Goal: Entertainment & Leisure: Consume media (video, audio)

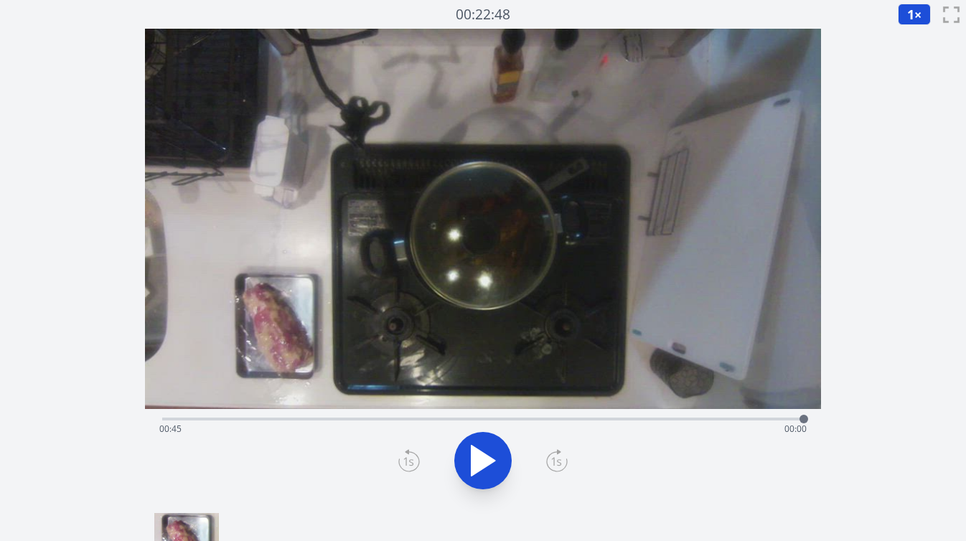
click at [635, 418] on div "経過時間: 00:45 残り時間: 00:00" at bounding box center [483, 429] width 648 height 23
click at [660, 418] on div "経過時間: 00:33 残り時間: 00:12" at bounding box center [483, 429] width 648 height 23
click at [693, 419] on div "経過時間: 00:35 残り時間: 00:11" at bounding box center [483, 429] width 648 height 23
click at [707, 419] on div "経過時間: 00:37 残り時間: 00:08" at bounding box center [483, 429] width 648 height 23
click at [473, 420] on div "経過時間: 00:44 残り時間: 00:01" at bounding box center [483, 429] width 648 height 23
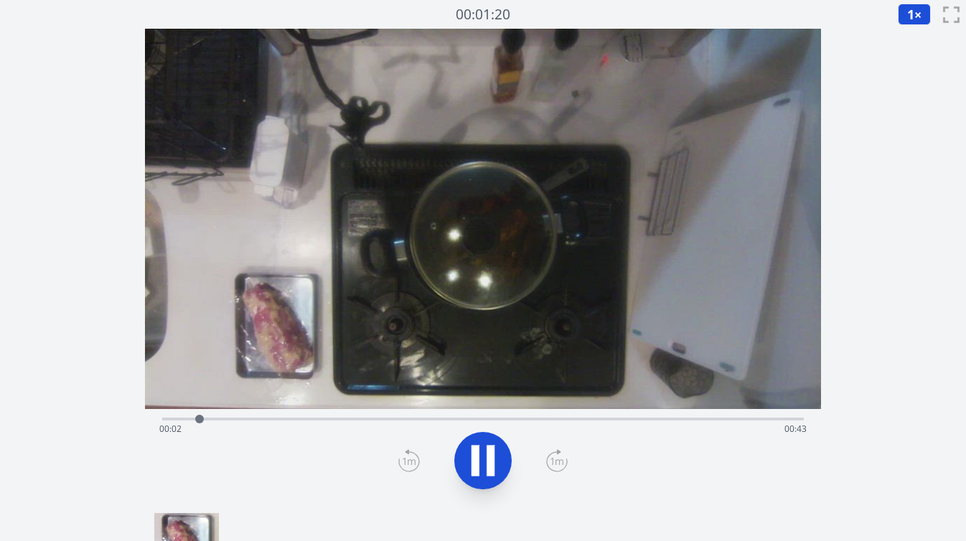
click at [636, 418] on div "経過時間: 00:02 残り時間: 00:43" at bounding box center [483, 429] width 648 height 23
click at [567, 419] on div "経過時間: 00:45 残り時間: 00:00" at bounding box center [483, 429] width 648 height 23
click at [423, 418] on div "経過時間: 00:28 残り時間: 00:17" at bounding box center [483, 429] width 648 height 23
click at [398, 418] on div "経過時間: 00:18 残り時間: 00:27" at bounding box center [483, 429] width 648 height 23
click at [405, 419] on div at bounding box center [398, 419] width 22 height 22
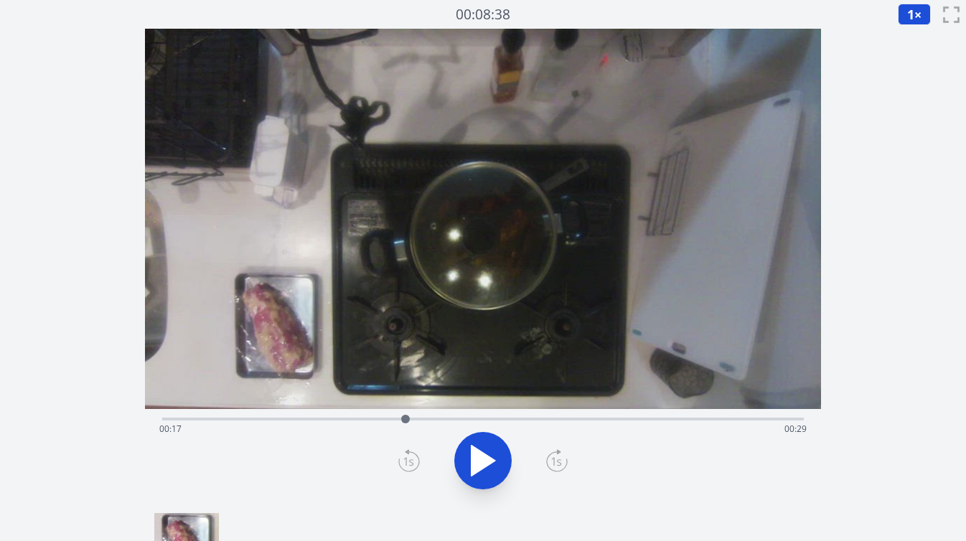
click at [413, 421] on div at bounding box center [406, 419] width 22 height 22
click at [423, 421] on div at bounding box center [413, 419] width 22 height 22
click at [430, 420] on div at bounding box center [423, 419] width 22 height 22
click at [439, 422] on div at bounding box center [430, 419] width 22 height 22
click at [446, 420] on div at bounding box center [439, 419] width 22 height 22
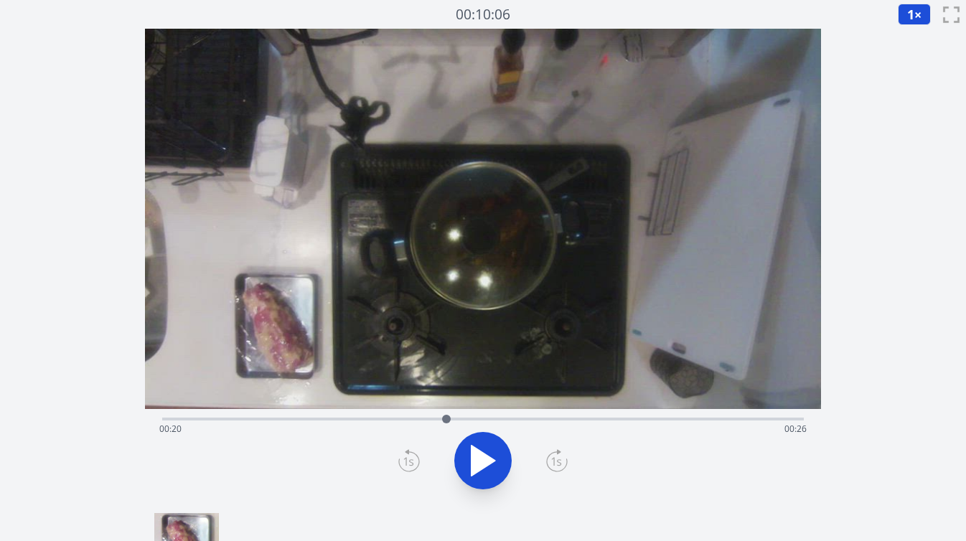
click at [434, 419] on div "経過時間: 00:20 残り時間: 00:26" at bounding box center [483, 429] width 648 height 23
click at [445, 420] on div "経過時間: 00:19 残り時間: 00:27" at bounding box center [483, 429] width 648 height 23
click at [543, 420] on div "経過時間: 00:19 残り時間: 00:26" at bounding box center [483, 429] width 648 height 23
click at [649, 420] on div "経過時間: 00:26 残り時間: 00:19" at bounding box center [483, 429] width 648 height 23
click at [655, 420] on div at bounding box center [649, 419] width 22 height 22
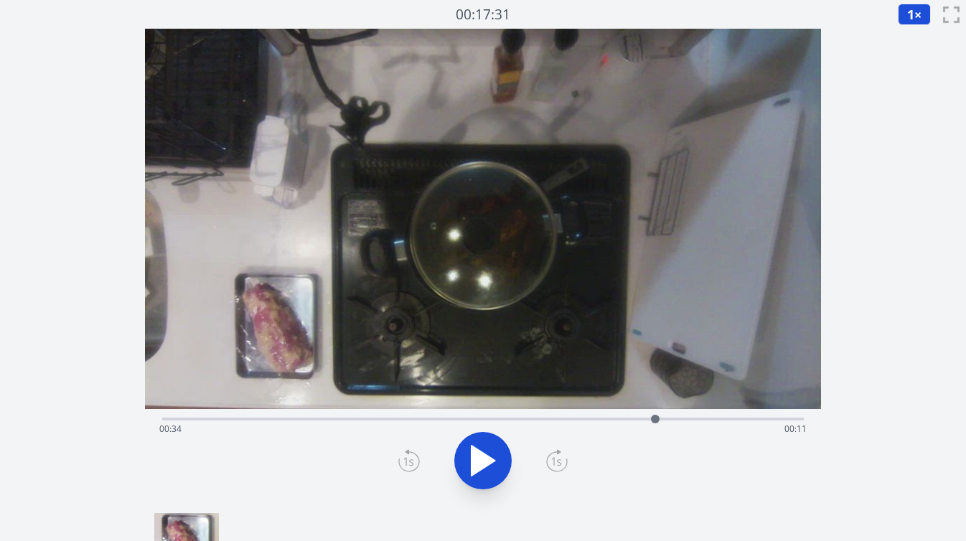
click at [667, 419] on div "経過時間: 00:34 残り時間: 00:11" at bounding box center [483, 429] width 648 height 23
click at [694, 418] on div "経過時間: 00:35 残り時間: 00:10" at bounding box center [483, 429] width 648 height 23
click at [720, 418] on div "経過時間: 00:37 残り時間: 00:08" at bounding box center [483, 429] width 648 height 23
click at [697, 418] on div "経過時間: 00:39 残り時間: 00:06" at bounding box center [483, 429] width 648 height 23
click at [709, 420] on div "経過時間: 00:37 残り時間: 00:08" at bounding box center [483, 429] width 648 height 23
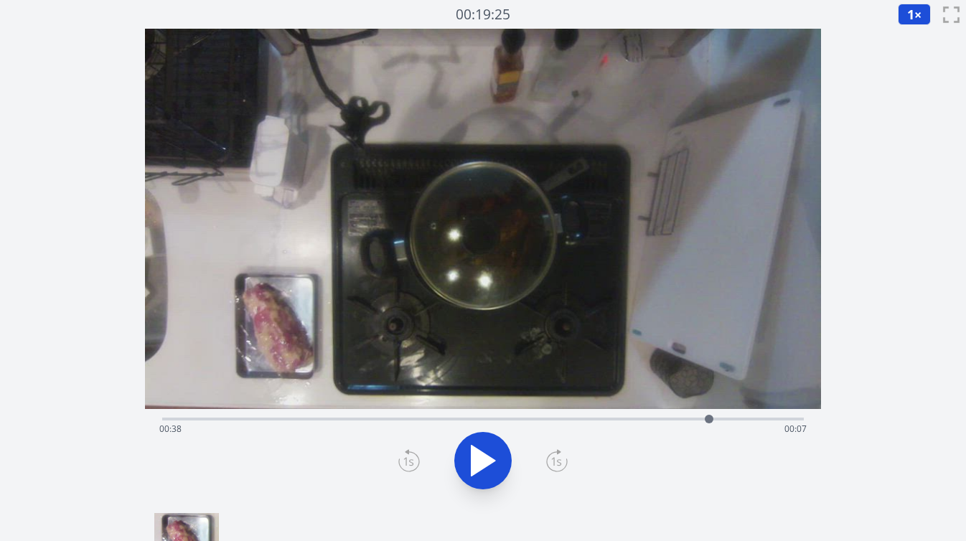
click at [712, 419] on div at bounding box center [708, 419] width 9 height 9
click at [717, 419] on div at bounding box center [713, 419] width 22 height 22
click at [721, 419] on div at bounding box center [717, 419] width 9 height 9
click at [723, 419] on div at bounding box center [721, 419] width 9 height 9
click at [409, 418] on div "経過時間: 00:39 残り時間: 00:06" at bounding box center [483, 429] width 648 height 23
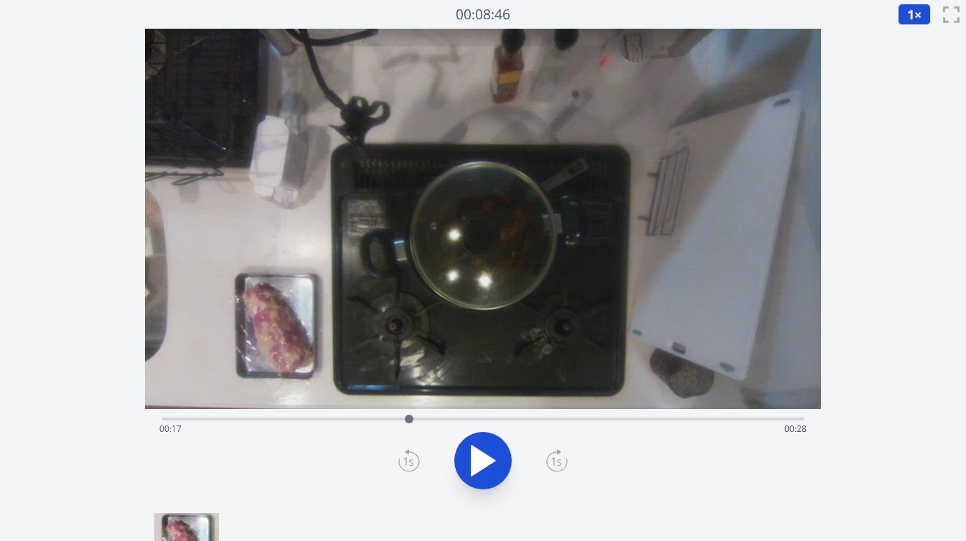
click at [419, 418] on div at bounding box center [409, 419] width 22 height 22
click at [426, 420] on div at bounding box center [419, 419] width 22 height 22
click at [435, 417] on div at bounding box center [426, 419] width 22 height 22
click at [445, 418] on div "経過時間: 00:19 残り時間: 00:27" at bounding box center [483, 429] width 648 height 23
click at [452, 420] on div at bounding box center [446, 419] width 22 height 22
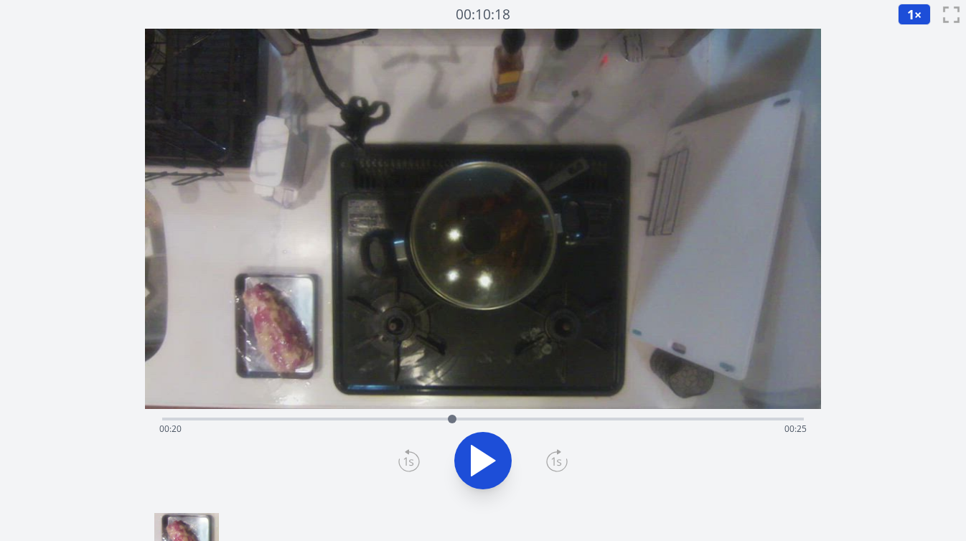
click at [457, 420] on div at bounding box center [452, 419] width 22 height 22
click at [462, 420] on div at bounding box center [457, 419] width 22 height 22
click at [468, 420] on div at bounding box center [462, 419] width 22 height 22
click at [474, 419] on div at bounding box center [468, 419] width 22 height 22
click at [480, 420] on div at bounding box center [474, 419] width 22 height 22
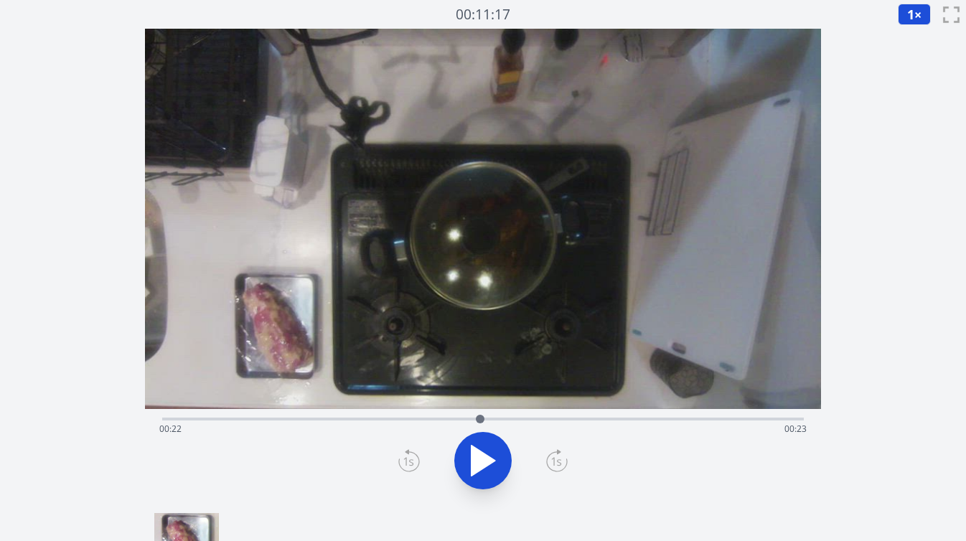
click at [486, 420] on div at bounding box center [480, 419] width 22 height 22
click at [492, 419] on div at bounding box center [486, 419] width 22 height 22
click at [496, 419] on div at bounding box center [492, 419] width 9 height 9
click at [500, 420] on div at bounding box center [496, 419] width 22 height 22
click at [494, 418] on div at bounding box center [500, 419] width 22 height 22
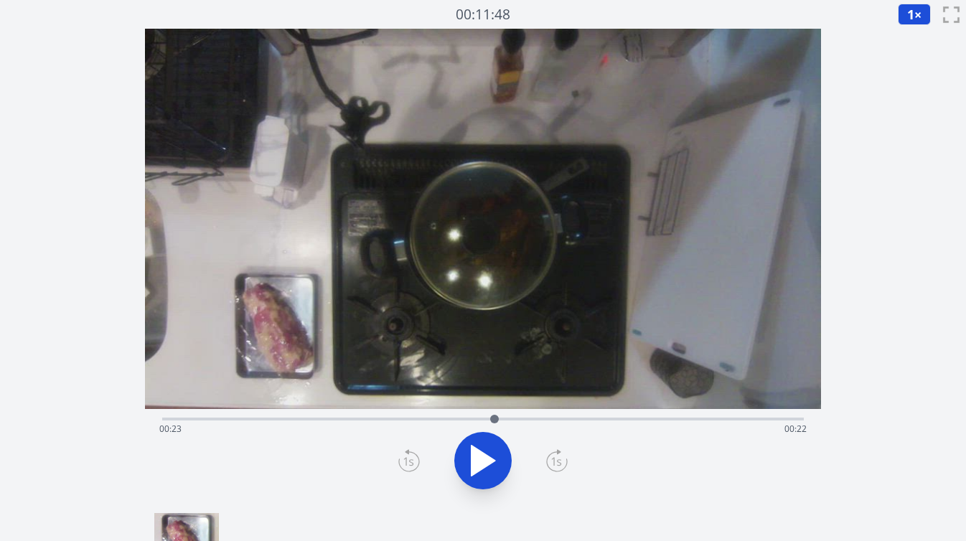
click at [505, 419] on div "経過時間: 00:23 残り時間: 00:22" at bounding box center [483, 429] width 648 height 23
click at [501, 418] on div at bounding box center [505, 419] width 9 height 9
click at [507, 420] on div at bounding box center [500, 419] width 22 height 22
click at [513, 420] on div at bounding box center [507, 419] width 22 height 22
click at [519, 420] on div at bounding box center [513, 419] width 22 height 22
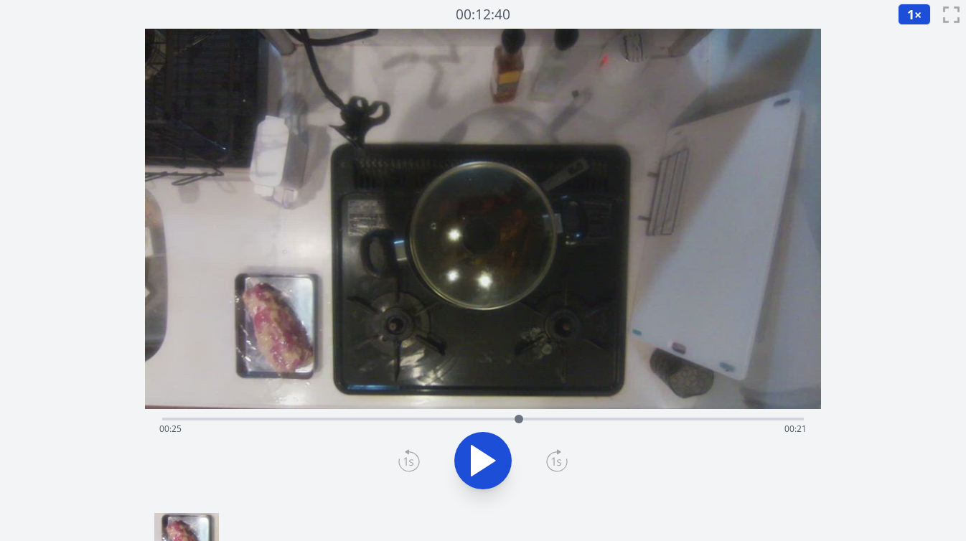
click at [524, 420] on div at bounding box center [519, 419] width 22 height 22
click at [517, 419] on div at bounding box center [524, 419] width 22 height 22
click at [521, 418] on div at bounding box center [517, 419] width 22 height 22
click at [515, 418] on div at bounding box center [521, 419] width 22 height 22
click at [521, 417] on div at bounding box center [515, 419] width 22 height 22
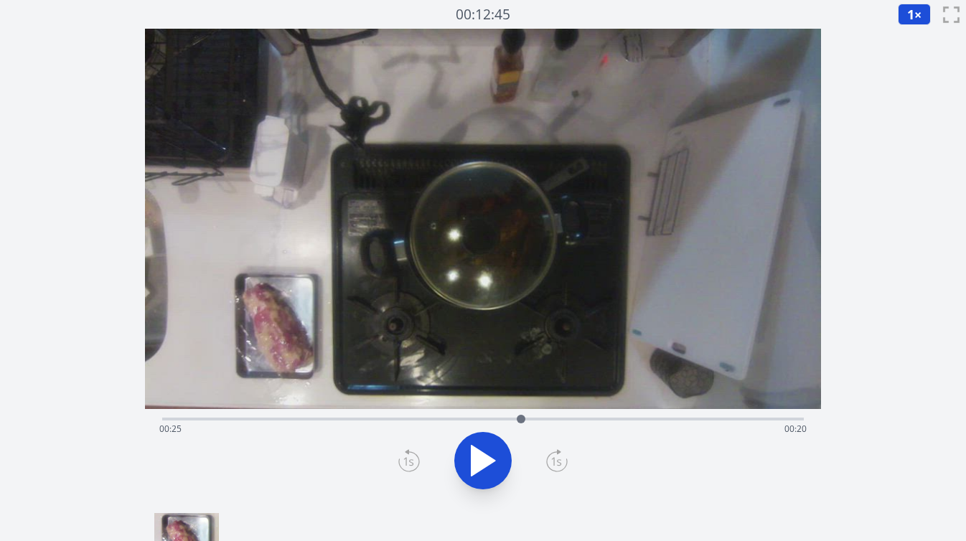
click at [531, 418] on div at bounding box center [521, 419] width 22 height 22
click at [534, 420] on div at bounding box center [531, 419] width 9 height 9
click at [541, 420] on div at bounding box center [535, 419] width 22 height 22
click at [532, 417] on div at bounding box center [541, 419] width 22 height 22
click at [538, 419] on div at bounding box center [532, 419] width 22 height 22
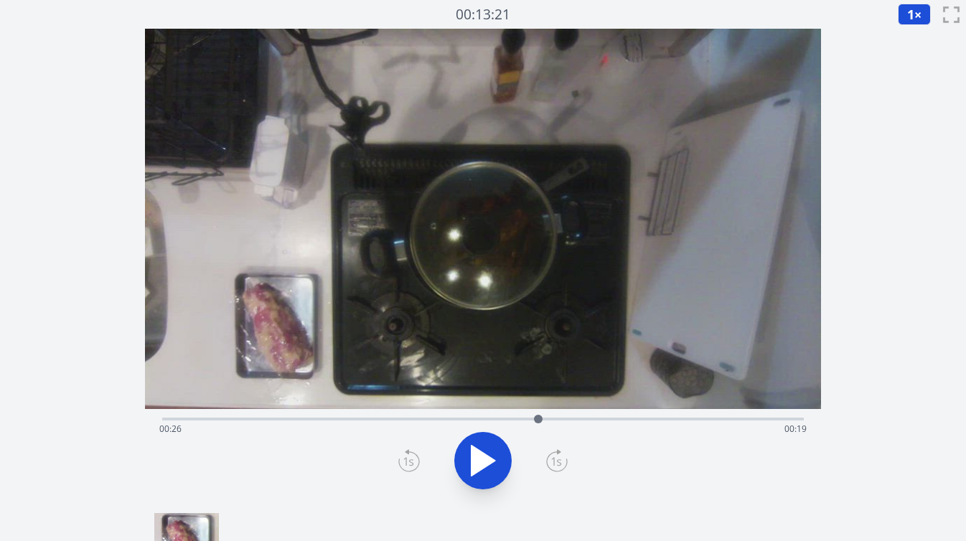
click at [545, 419] on div at bounding box center [538, 419] width 22 height 22
click at [555, 418] on div at bounding box center [545, 419] width 22 height 22
click at [606, 419] on div "経過時間: 00:27 残り時間: 00:18" at bounding box center [483, 429] width 648 height 23
click at [443, 416] on div "経過時間: 00:31 残り時間: 00:14" at bounding box center [483, 417] width 642 height 17
click at [431, 420] on div "経過時間: 00:19 残り時間: 00:26" at bounding box center [483, 429] width 648 height 23
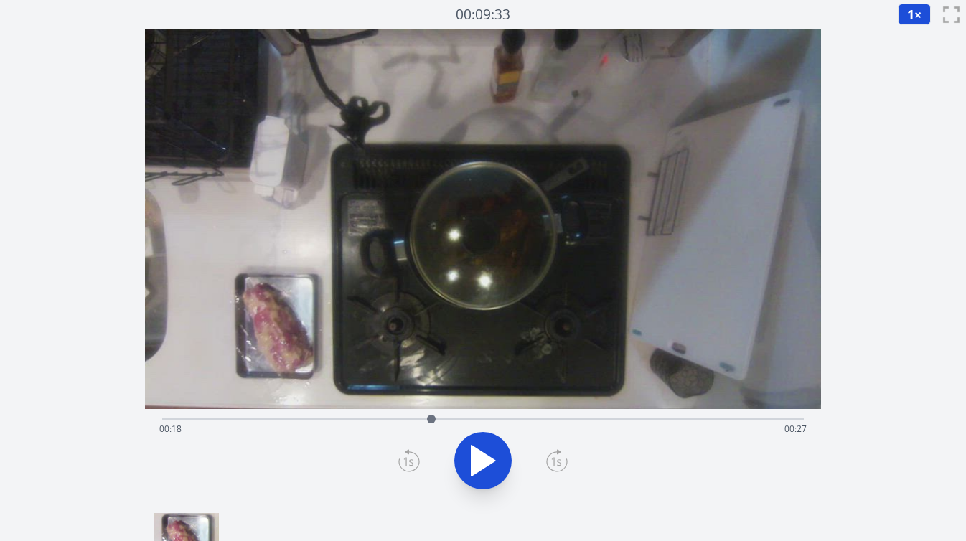
click at [441, 420] on div at bounding box center [431, 419] width 22 height 22
click at [450, 421] on div at bounding box center [441, 419] width 22 height 22
click at [456, 421] on div at bounding box center [450, 419] width 22 height 22
click at [466, 421] on div at bounding box center [456, 419] width 22 height 22
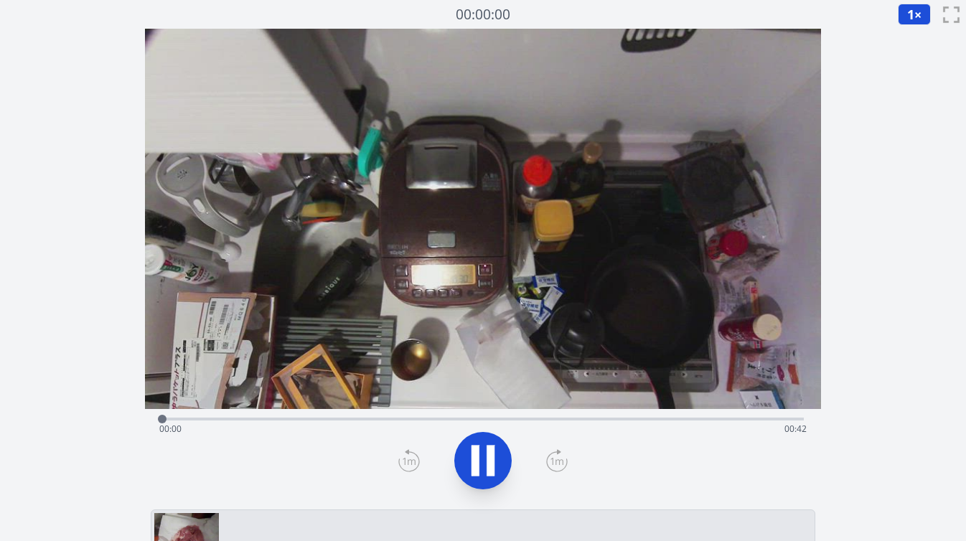
click at [203, 419] on div "経過時間: 00:00 残り時間: 00:42" at bounding box center [483, 429] width 648 height 23
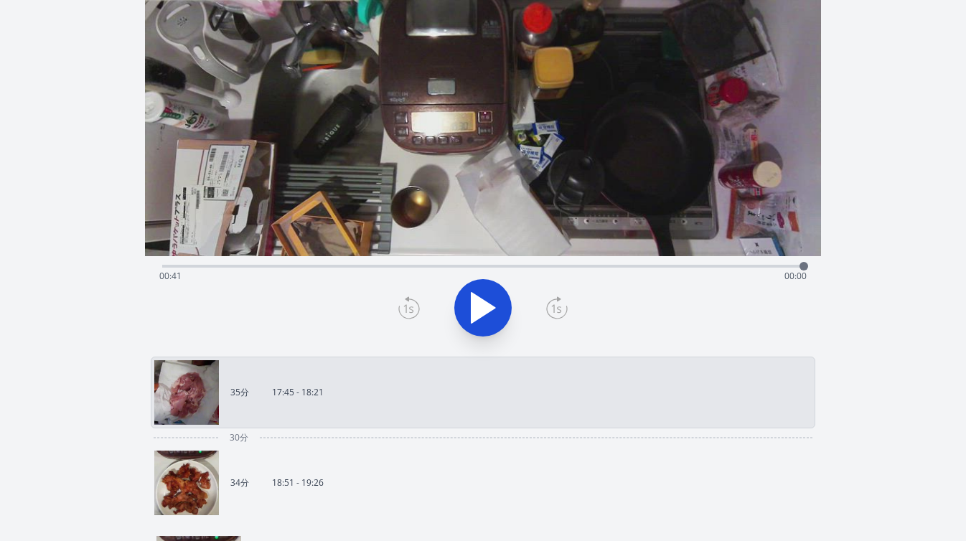
scroll to position [156, 0]
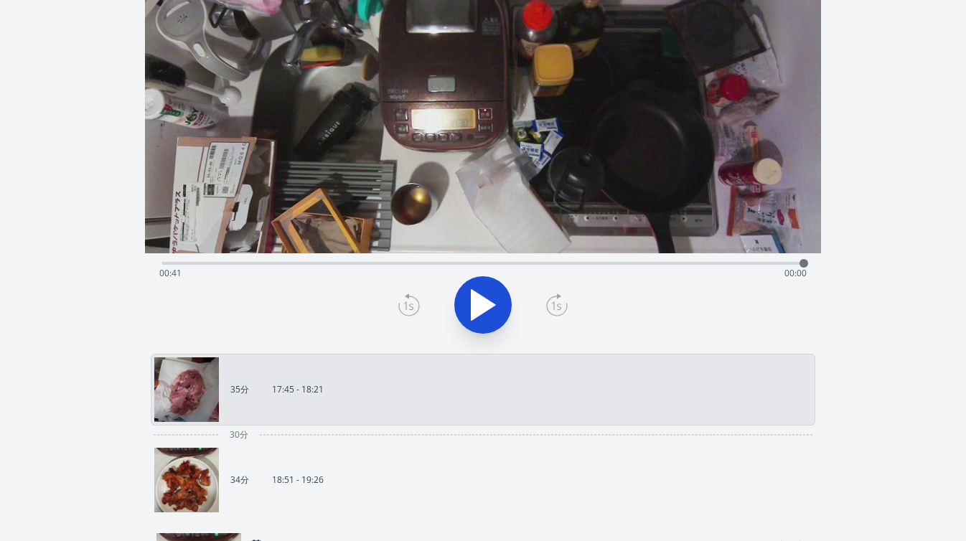
click at [393, 453] on link "34分 18:51 - 19:26" at bounding box center [477, 480] width 646 height 65
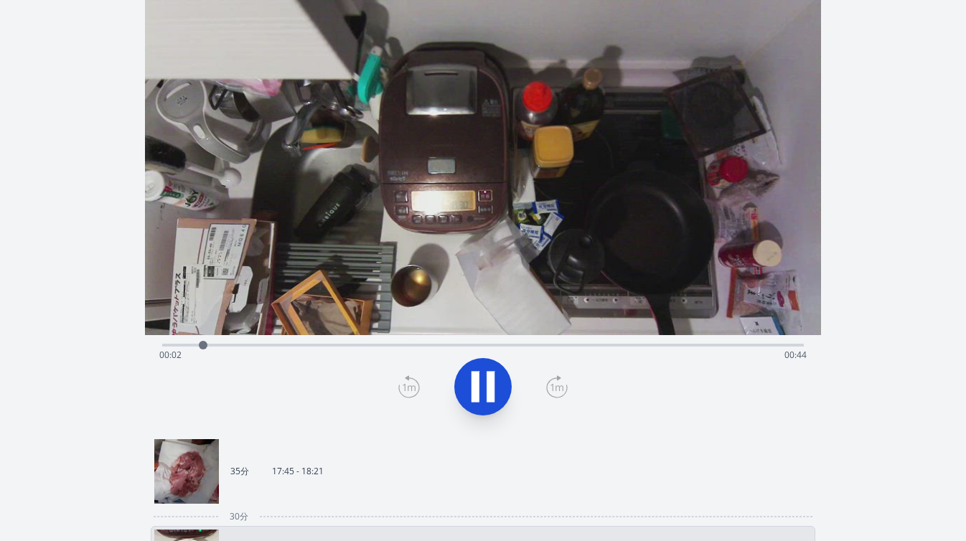
scroll to position [72, 0]
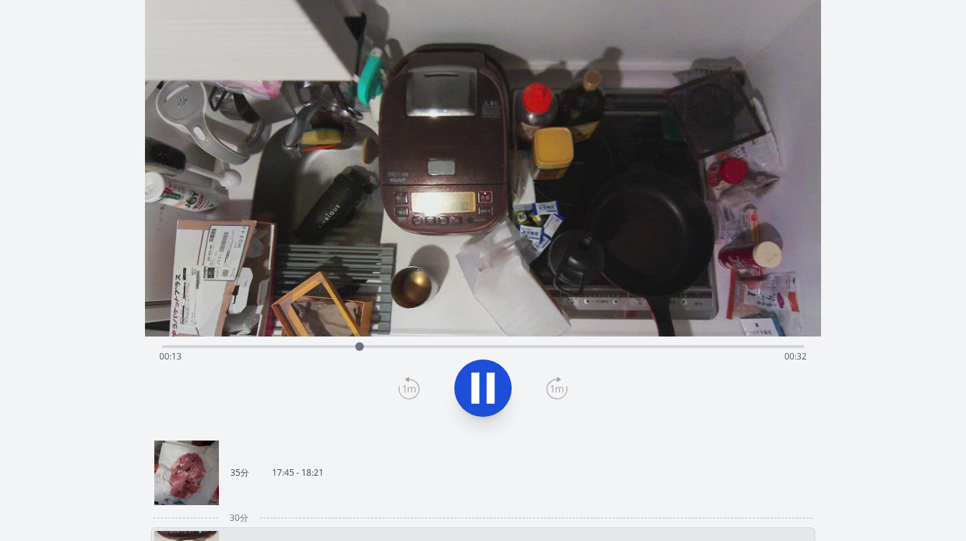
click at [326, 345] on div "経過時間: 00:13 残り時間: 00:32" at bounding box center [483, 356] width 648 height 23
click at [306, 345] on div "経過時間: 00:12 残り時間: 00:33" at bounding box center [483, 356] width 648 height 23
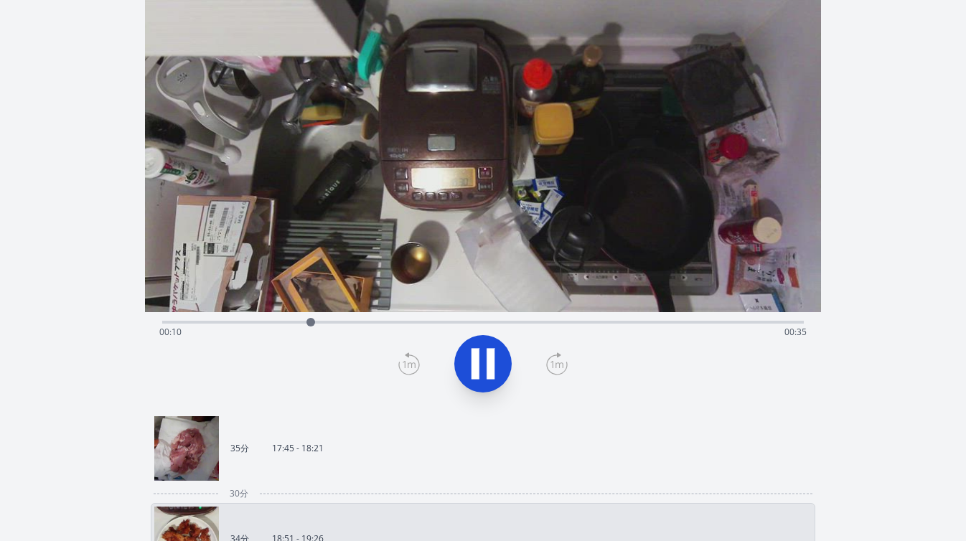
scroll to position [98, 0]
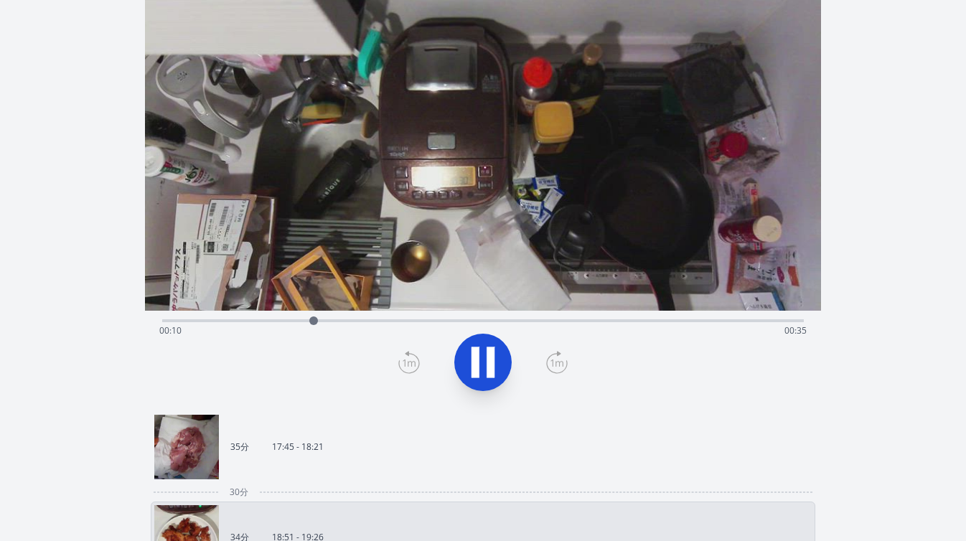
click at [354, 447] on link "35分 17:45 - 18:21" at bounding box center [477, 447] width 646 height 65
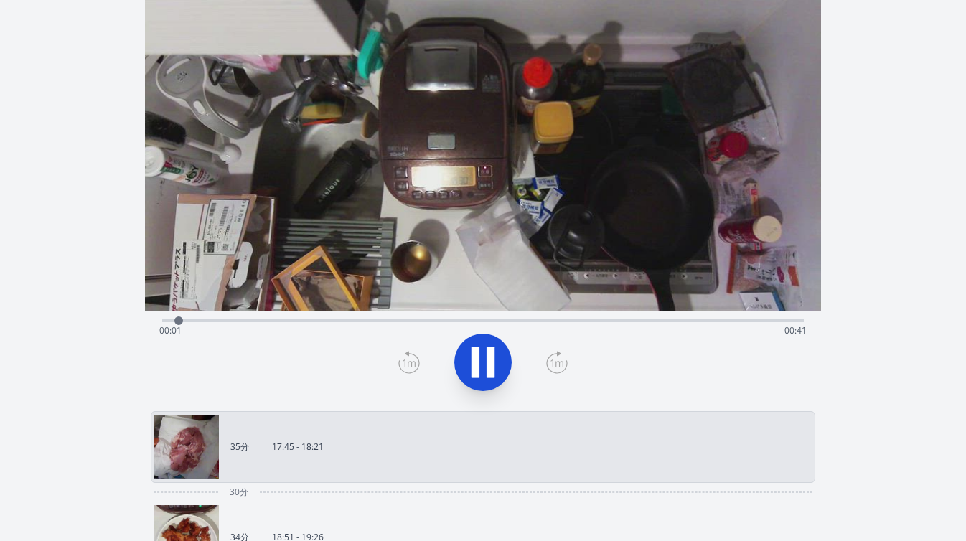
click at [571, 505] on link "34分 18:51 - 19:26" at bounding box center [477, 537] width 646 height 65
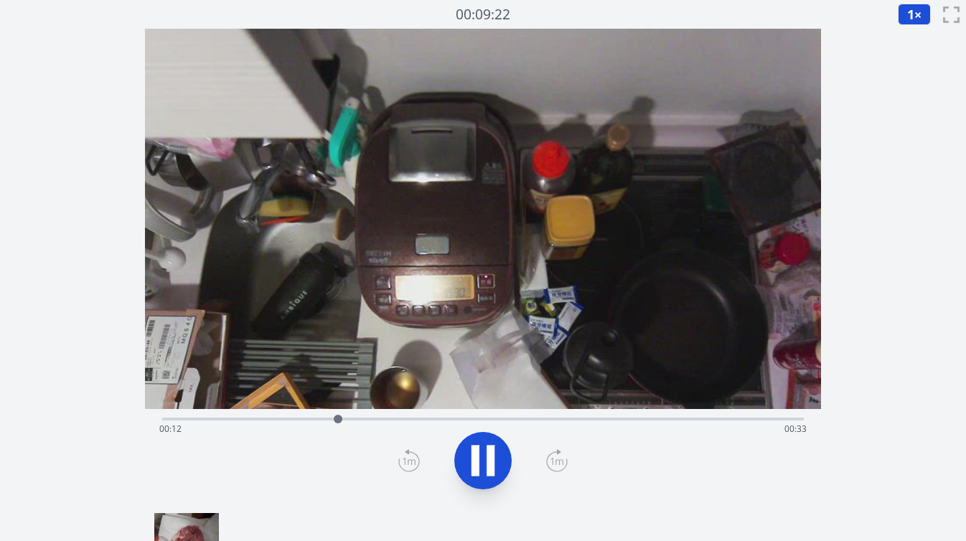
click at [245, 420] on div "経過時間: 00:12 残り時間: 00:33" at bounding box center [483, 429] width 648 height 23
click at [235, 420] on div "経過時間: 00:06 残り時間: 00:39" at bounding box center [483, 429] width 648 height 23
click at [227, 420] on div "経過時間: 00:05 残り時間: 00:40" at bounding box center [483, 429] width 648 height 23
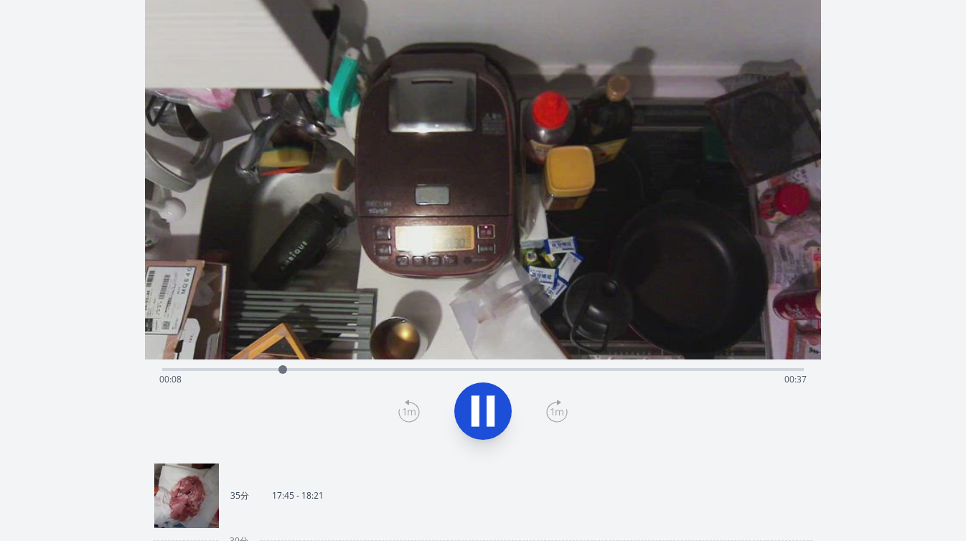
scroll to position [53, 0]
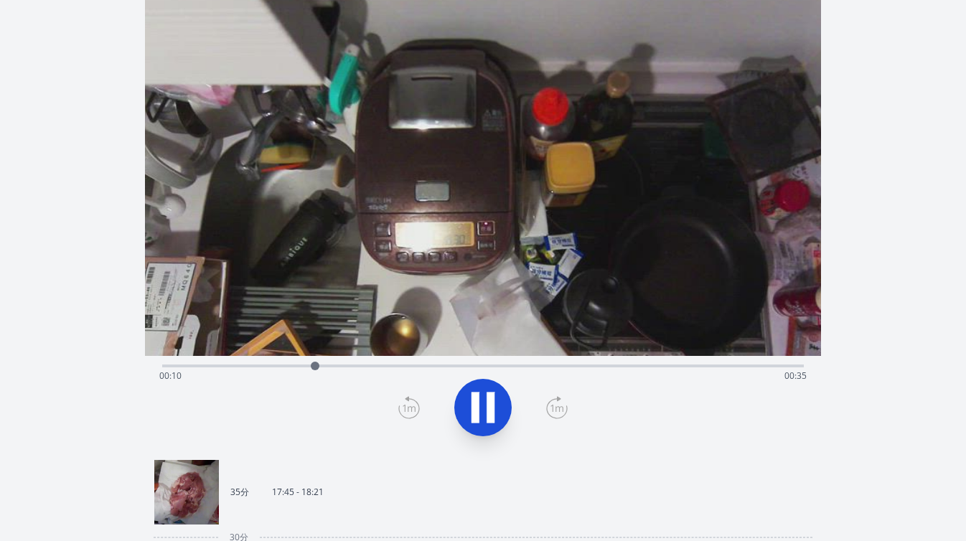
click at [230, 367] on div "経過時間: 00:10 残り時間: 00:35" at bounding box center [483, 375] width 648 height 23
click at [708, 367] on div "経過時間: 00:10 残り時間: 00:35" at bounding box center [483, 375] width 648 height 23
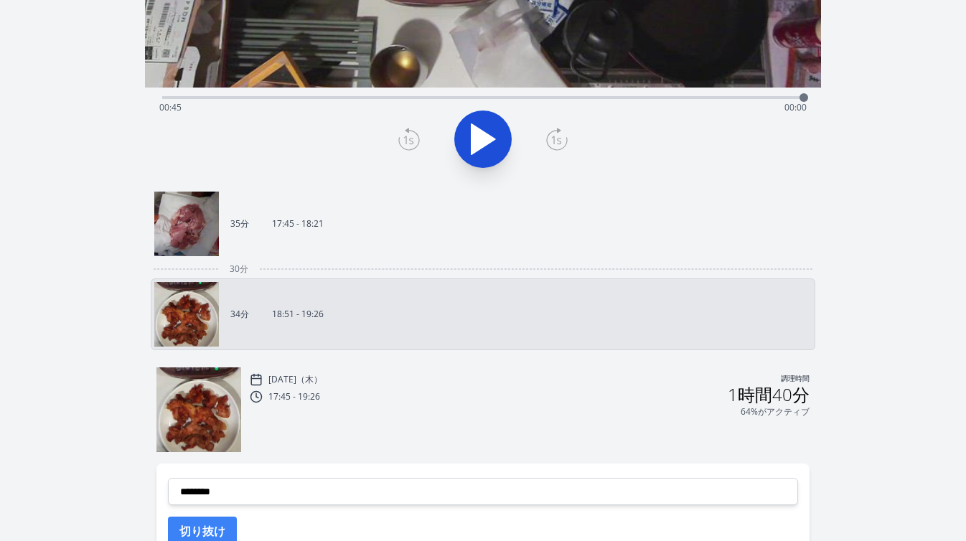
scroll to position [354, 0]
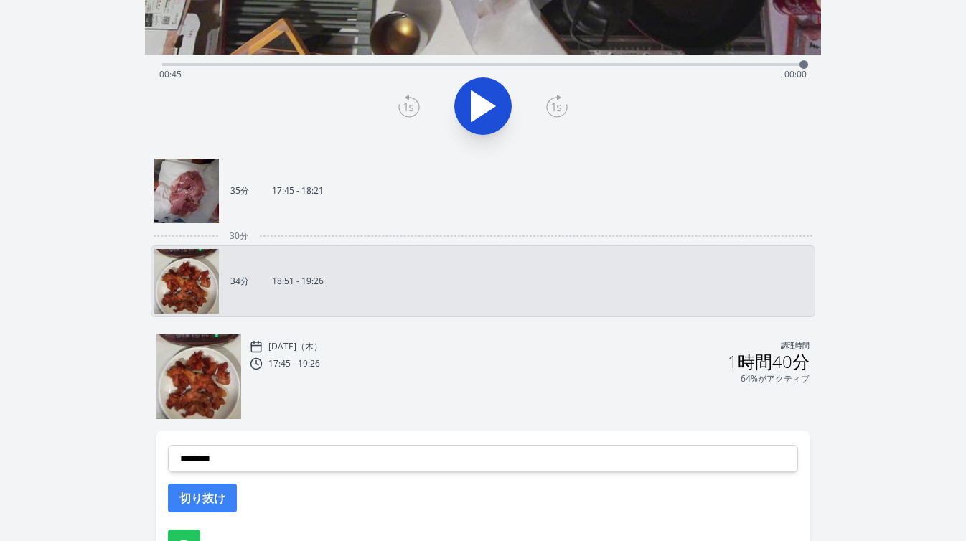
click at [646, 374] on div "64%がアクティブ" at bounding box center [530, 378] width 560 height 11
click at [188, 354] on img at bounding box center [198, 376] width 85 height 85
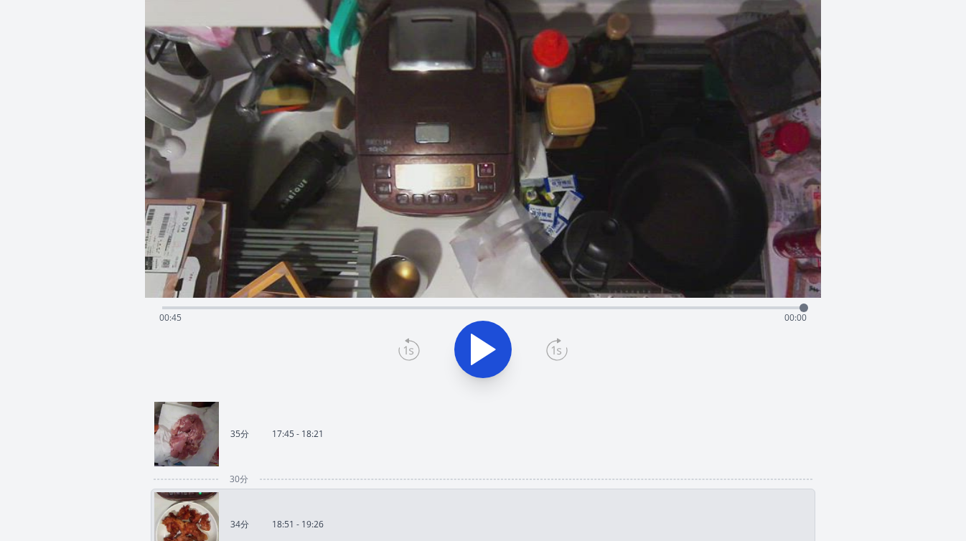
scroll to position [0, 0]
